Goal: Find contact information

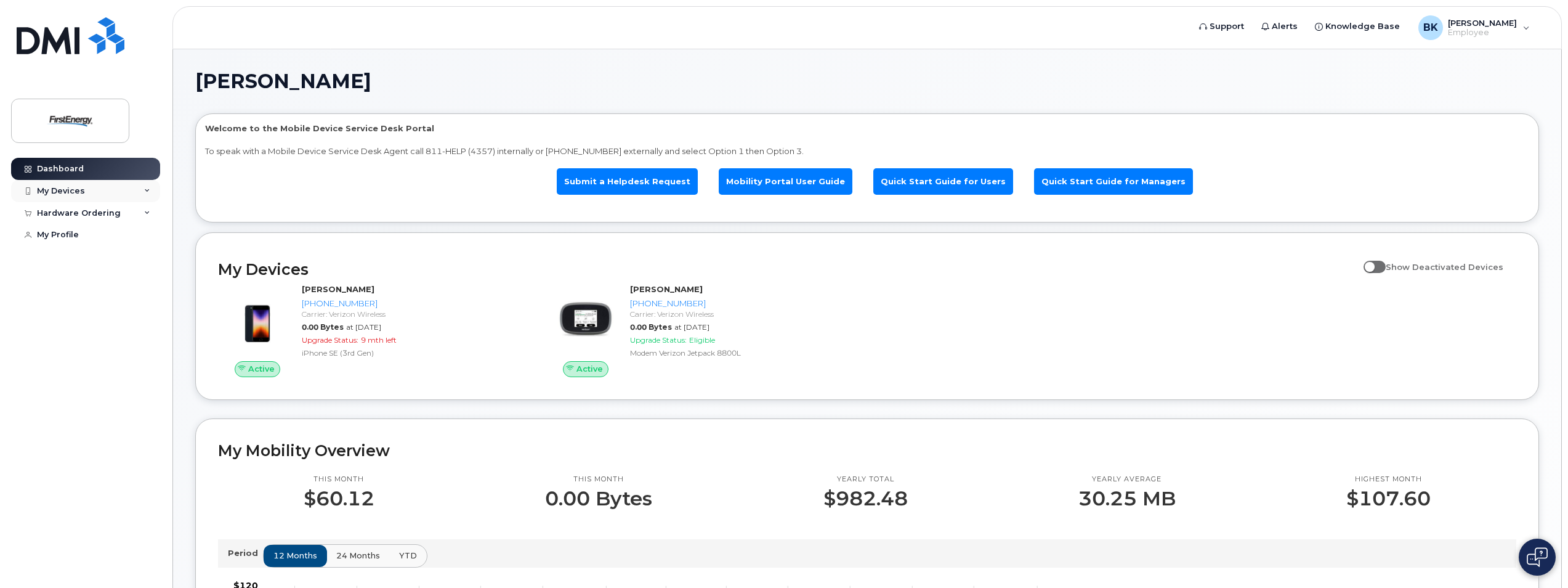
click at [55, 194] on div "My Devices" at bounding box center [61, 190] width 48 height 9
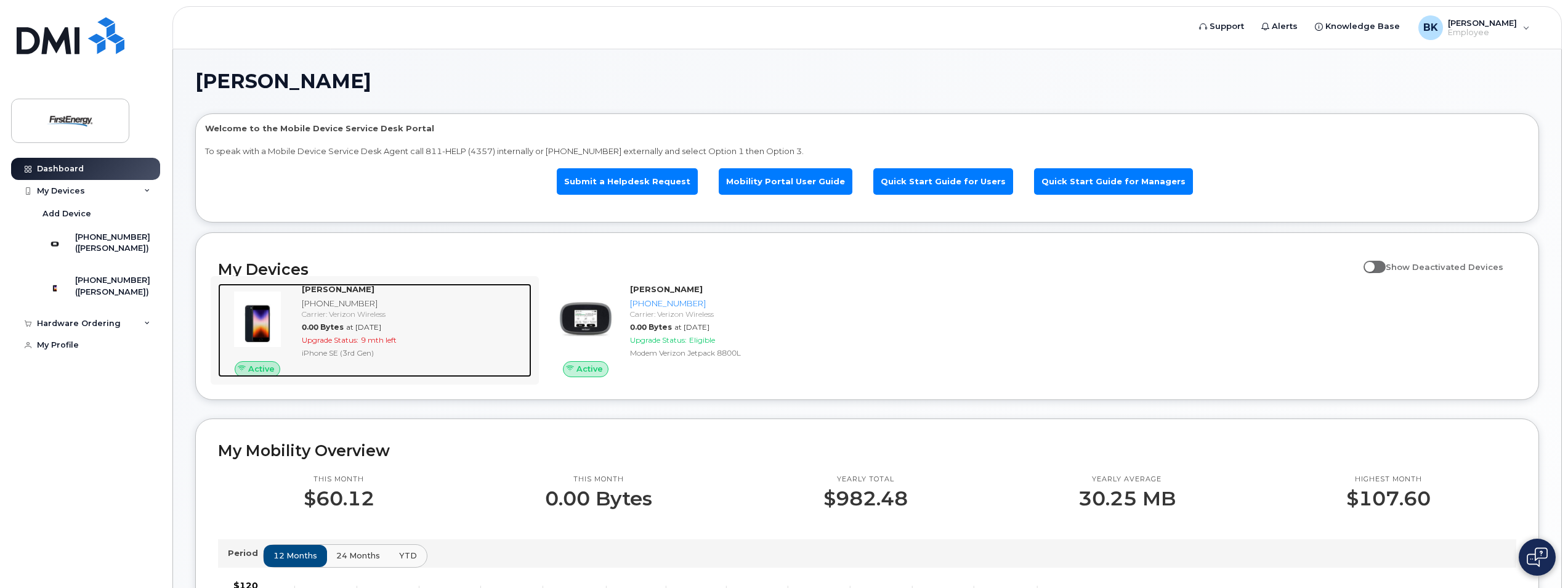
click at [348, 300] on div "[PHONE_NUMBER]" at bounding box center [414, 303] width 225 height 12
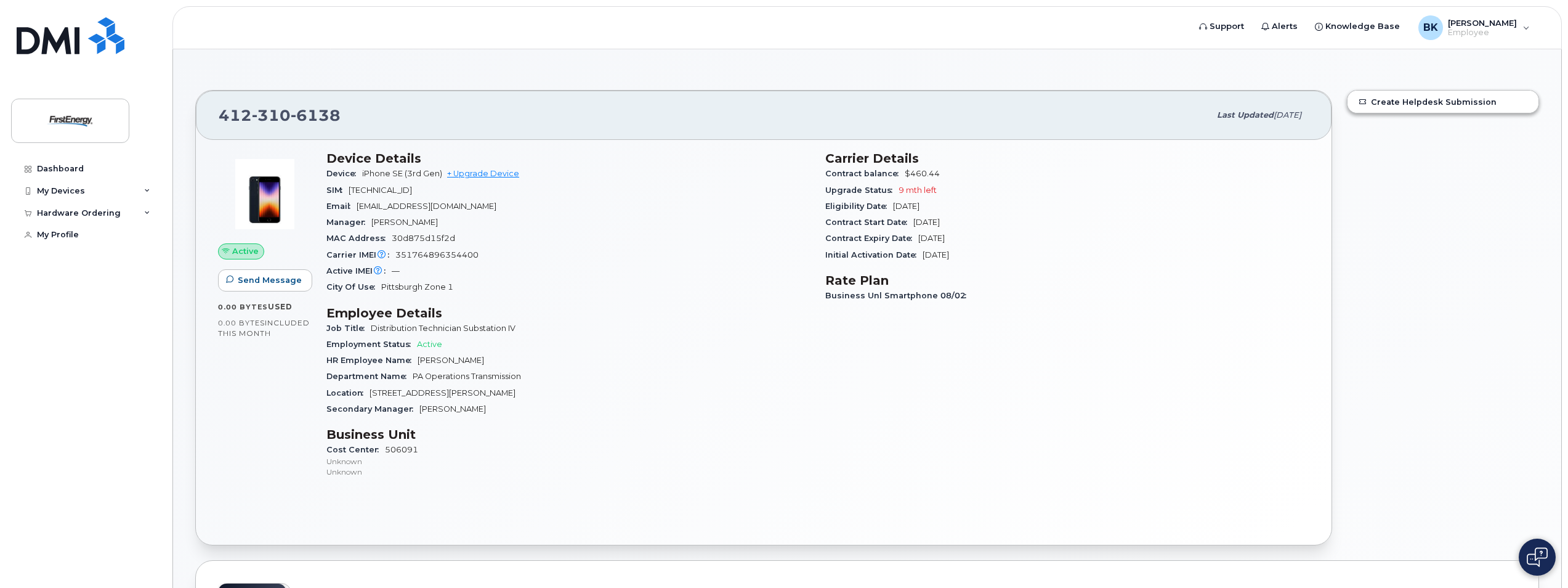
click at [1245, 368] on div "Carrier Details Contract balance $460.44 Upgrade Status 9 mth left Eligibility …" at bounding box center [1066, 320] width 498 height 353
click at [1077, 295] on div "Business Unl Smartphone 08/02" at bounding box center [1067, 296] width 484 height 16
click at [1235, 273] on h3 "Rate Plan" at bounding box center [1067, 280] width 484 height 15
